Goal: Information Seeking & Learning: Check status

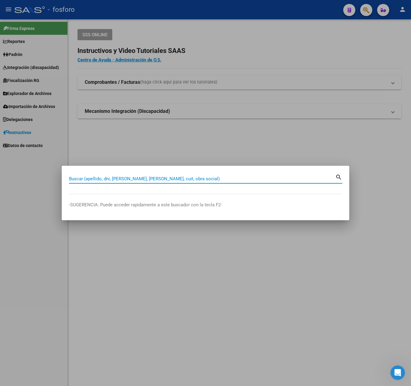
click at [96, 180] on input "Buscar (apellido, dni, [PERSON_NAME], [PERSON_NAME], cuit, obra social)" at bounding box center [202, 178] width 266 height 5
drag, startPoint x: 96, startPoint y: 177, endPoint x: 41, endPoint y: 177, distance: 54.4
click at [41, 177] on div "93065224 Buscar (apellido, dni, [PERSON_NAME], nro traspaso, cuit, obra social)…" at bounding box center [205, 193] width 411 height 386
click at [68, 179] on mat-dialog-content "93065224 Buscar (apellido, dni, [PERSON_NAME], [PERSON_NAME], cuit, obra social…" at bounding box center [205, 183] width 287 height 21
click at [70, 179] on input "93065224" at bounding box center [202, 178] width 266 height 5
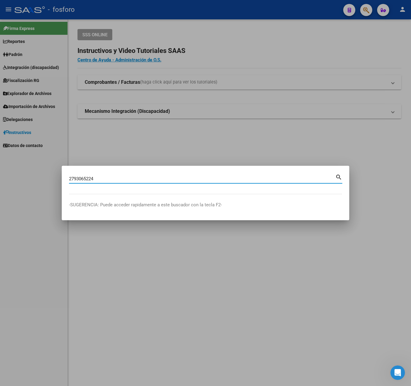
click at [100, 180] on input "2793065224" at bounding box center [202, 178] width 266 height 5
type input "27930652240"
click at [336, 177] on mat-icon "search" at bounding box center [338, 176] width 7 height 7
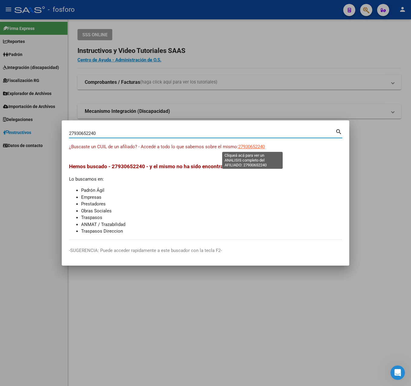
click at [246, 148] on span "27930652240" at bounding box center [251, 146] width 27 height 5
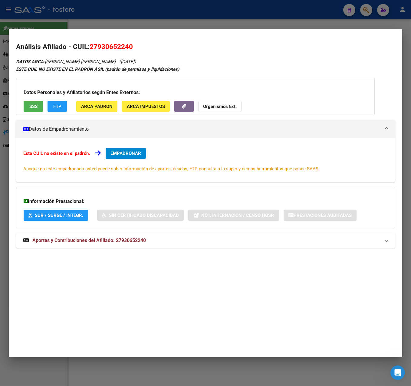
click at [106, 240] on span "Aportes y Contribuciones del Afiliado: 27930652240" at bounding box center [88, 240] width 113 height 6
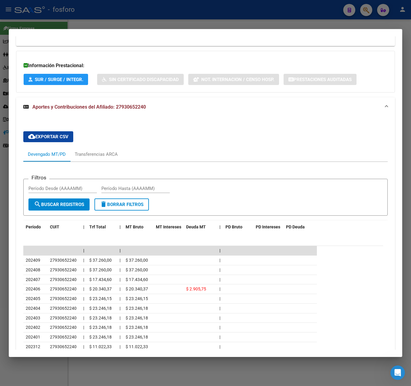
scroll to position [151, 0]
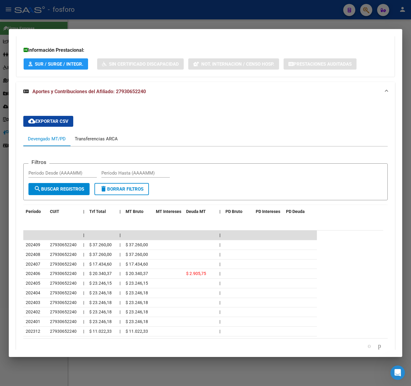
click at [108, 139] on div "Transferencias ARCA" at bounding box center [96, 139] width 43 height 7
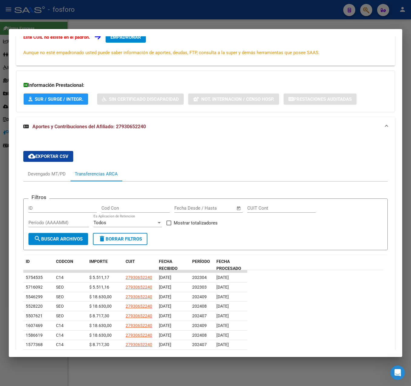
scroll to position [121, 0]
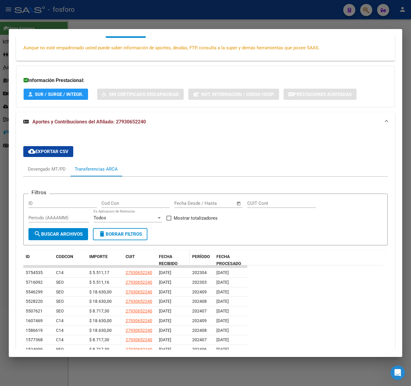
click at [170, 253] on datatable-header-cell "FECHA RECIBIDO" at bounding box center [172, 260] width 33 height 20
click at [172, 256] on span "FECHA RECIBIDO" at bounding box center [168, 260] width 19 height 12
click at [202, 257] on span "PERÍODO" at bounding box center [201, 256] width 18 height 5
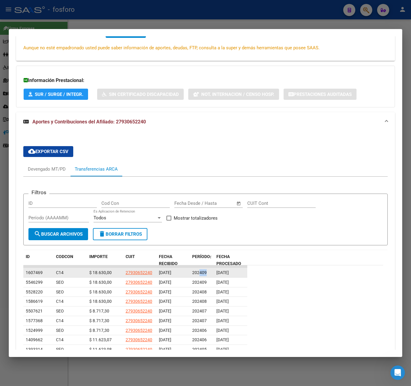
drag, startPoint x: 201, startPoint y: 273, endPoint x: 206, endPoint y: 272, distance: 5.2
click at [206, 272] on span "202409" at bounding box center [199, 272] width 15 height 5
drag, startPoint x: 206, startPoint y: 272, endPoint x: 204, endPoint y: 275, distance: 3.1
click at [204, 278] on datatable-body-cell "202409" at bounding box center [202, 282] width 24 height 9
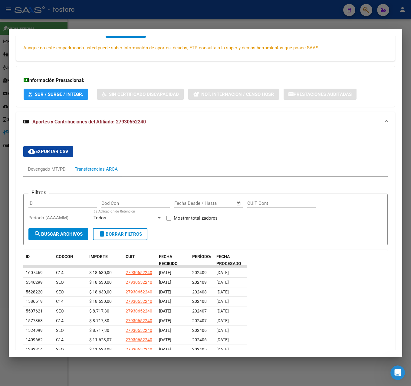
click at [217, 23] on div at bounding box center [205, 193] width 411 height 386
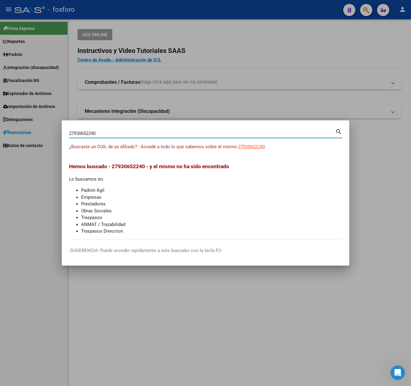
drag, startPoint x: 100, startPoint y: 134, endPoint x: -2, endPoint y: 134, distance: 101.3
click at [0, 134] on html "menu - fosforo person Firma Express Reportes Padrón Traspasos x O.S. Traspasos …" at bounding box center [205, 193] width 411 height 386
